Goal: Task Accomplishment & Management: Use online tool/utility

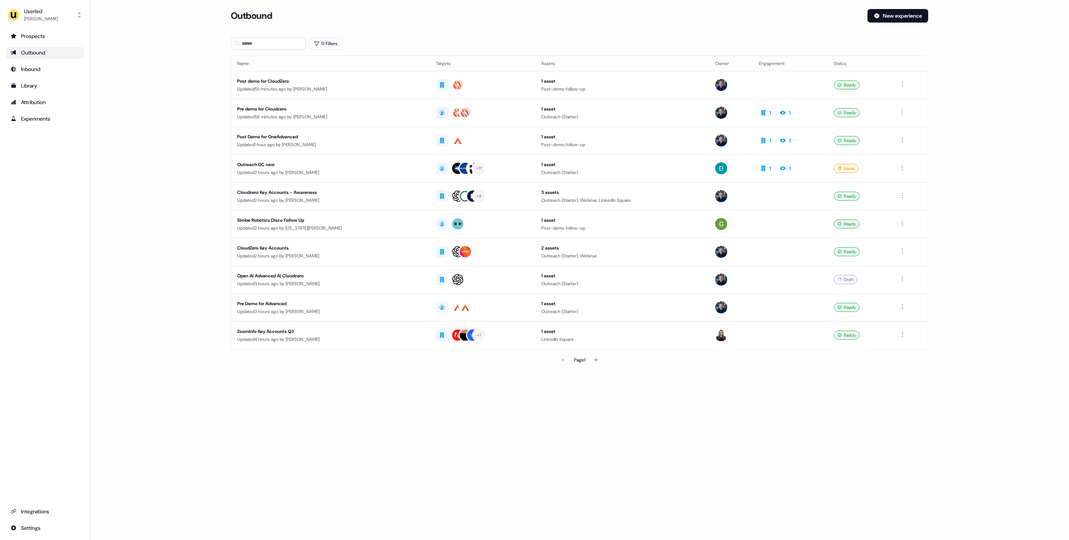
click at [36, 55] on div "Outbound" at bounding box center [45, 53] width 69 height 8
click at [14, 20] on img "side nav menu" at bounding box center [14, 15] width 12 height 12
click at [35, 32] on div "Impersonate (Admin)" at bounding box center [44, 36] width 71 height 14
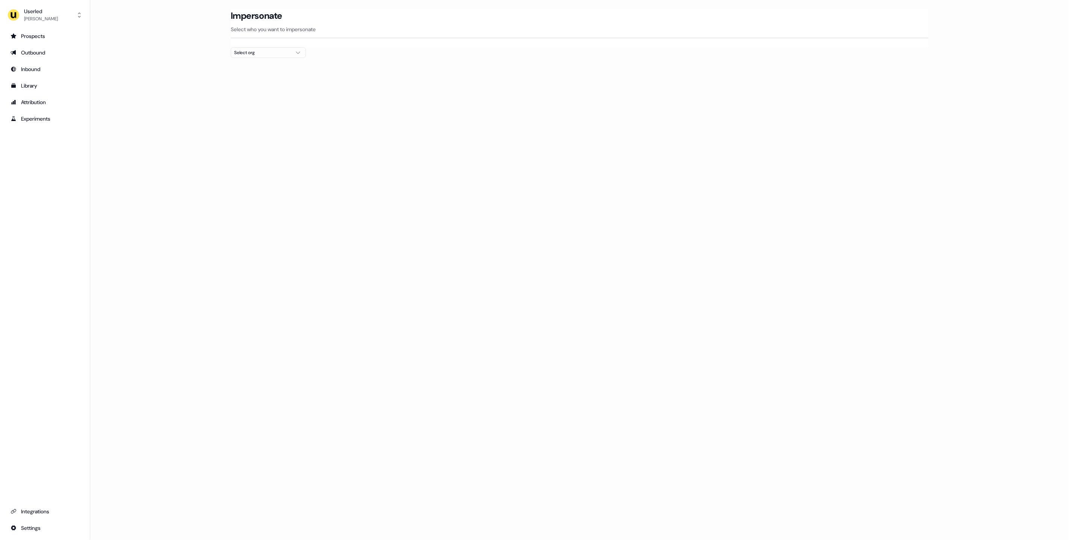
click at [256, 53] on div "Select org" at bounding box center [262, 53] width 56 height 8
click at [267, 123] on div "Kpler" at bounding box center [268, 128] width 74 height 12
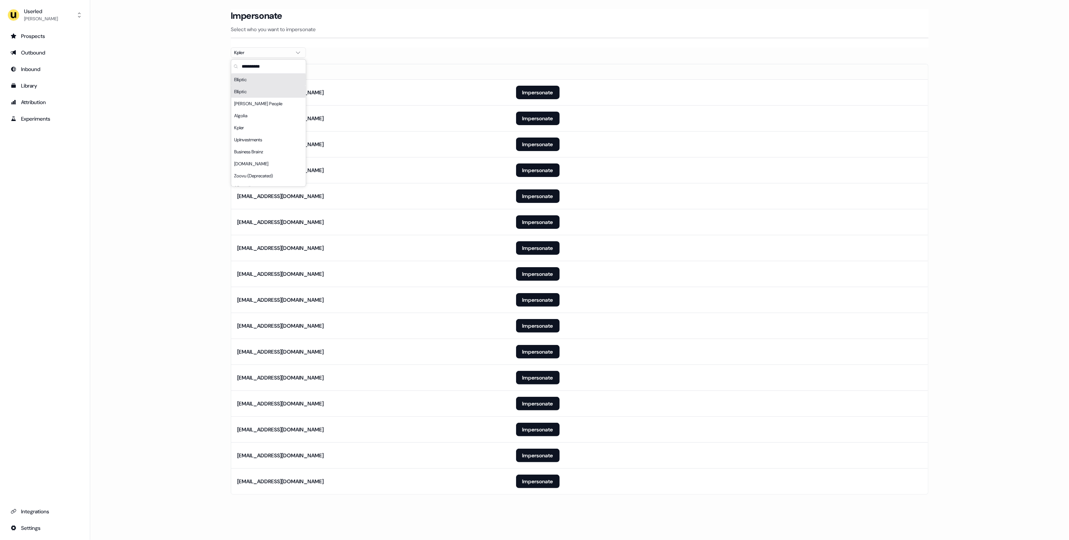
click at [212, 109] on main "Loading... Impersonate Select who you want to impersonate Kpler Email [EMAIL_AD…" at bounding box center [579, 262] width 979 height 507
click at [175, 351] on main "Loading... Impersonate Select who you want to impersonate Kpler Email [EMAIL_AD…" at bounding box center [579, 262] width 979 height 507
click at [534, 482] on button "Impersonate" at bounding box center [538, 482] width 44 height 14
